Goal: Find contact information: Find contact information

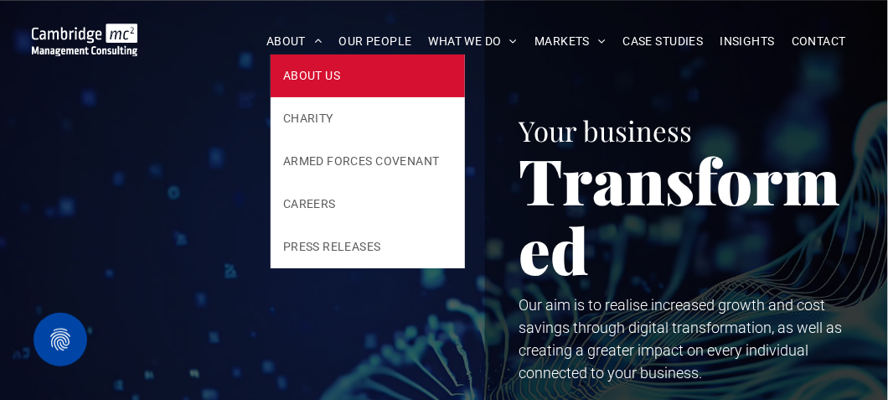
click at [307, 72] on span "ABOUT US" at bounding box center [311, 76] width 57 height 18
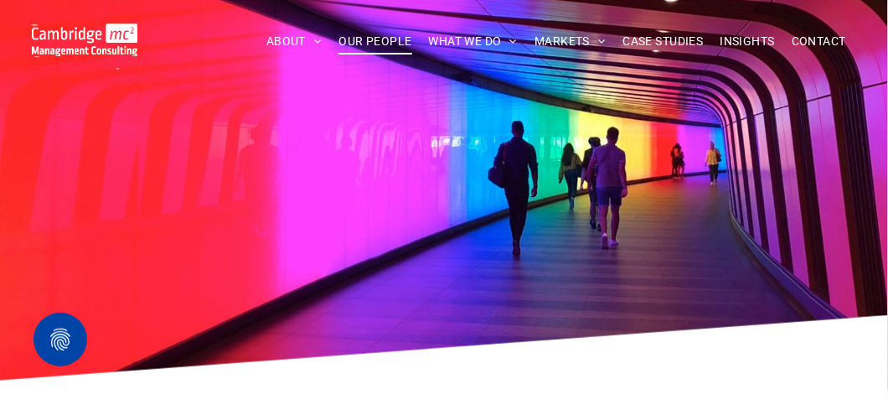
click at [384, 44] on span "OUR PEOPLE" at bounding box center [375, 41] width 73 height 26
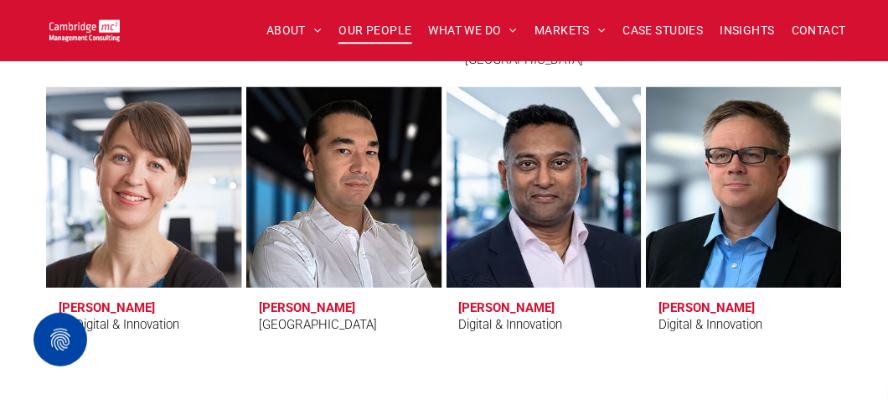
scroll to position [5800, 0]
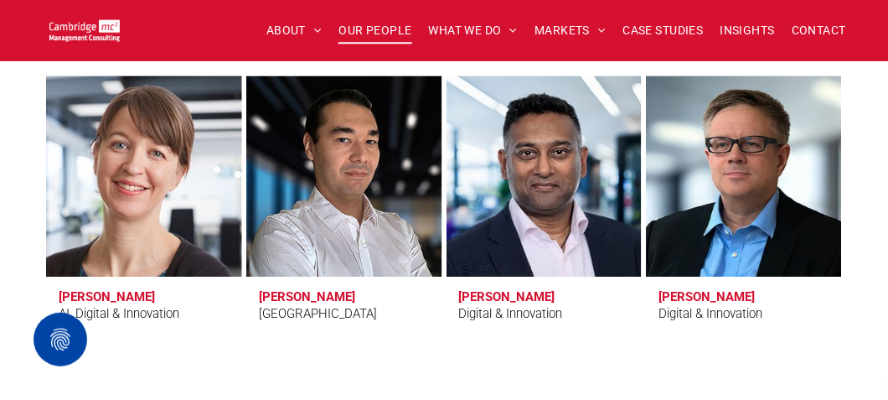
click at [91, 294] on h3 "Dr Zoë Webster" at bounding box center [107, 296] width 96 height 15
click at [89, 295] on h3 "Dr Zoë Webster" at bounding box center [107, 296] width 96 height 15
click at [114, 294] on h3 "Dr Zoë Webster" at bounding box center [107, 296] width 96 height 15
click at [158, 202] on link at bounding box center [144, 176] width 208 height 213
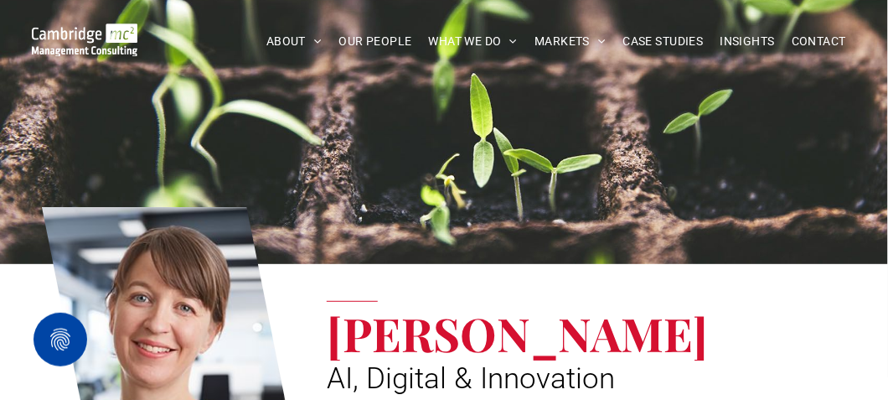
scroll to position [39, 0]
